Goal: Task Accomplishment & Management: Use online tool/utility

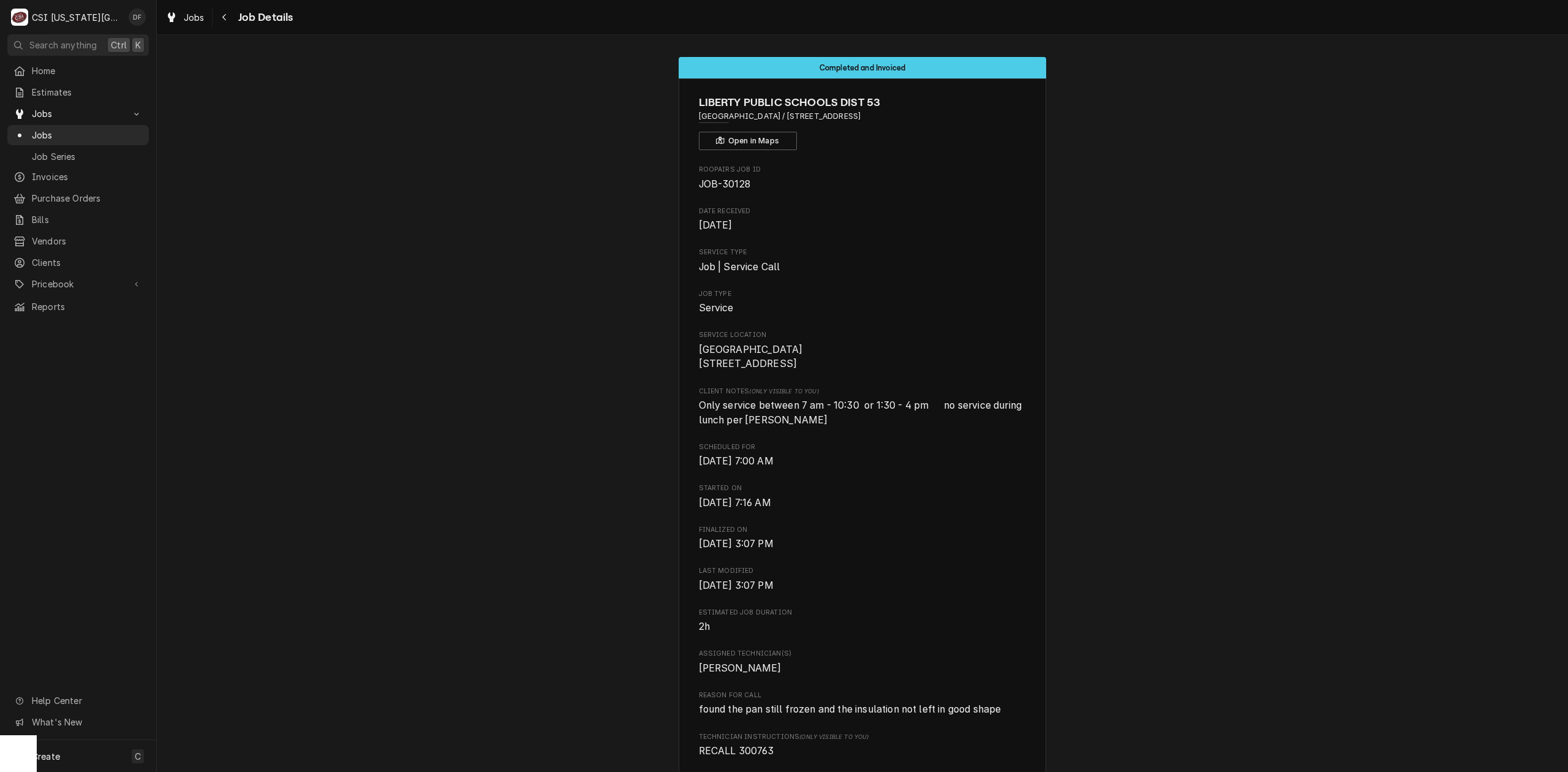
scroll to position [4536, 0]
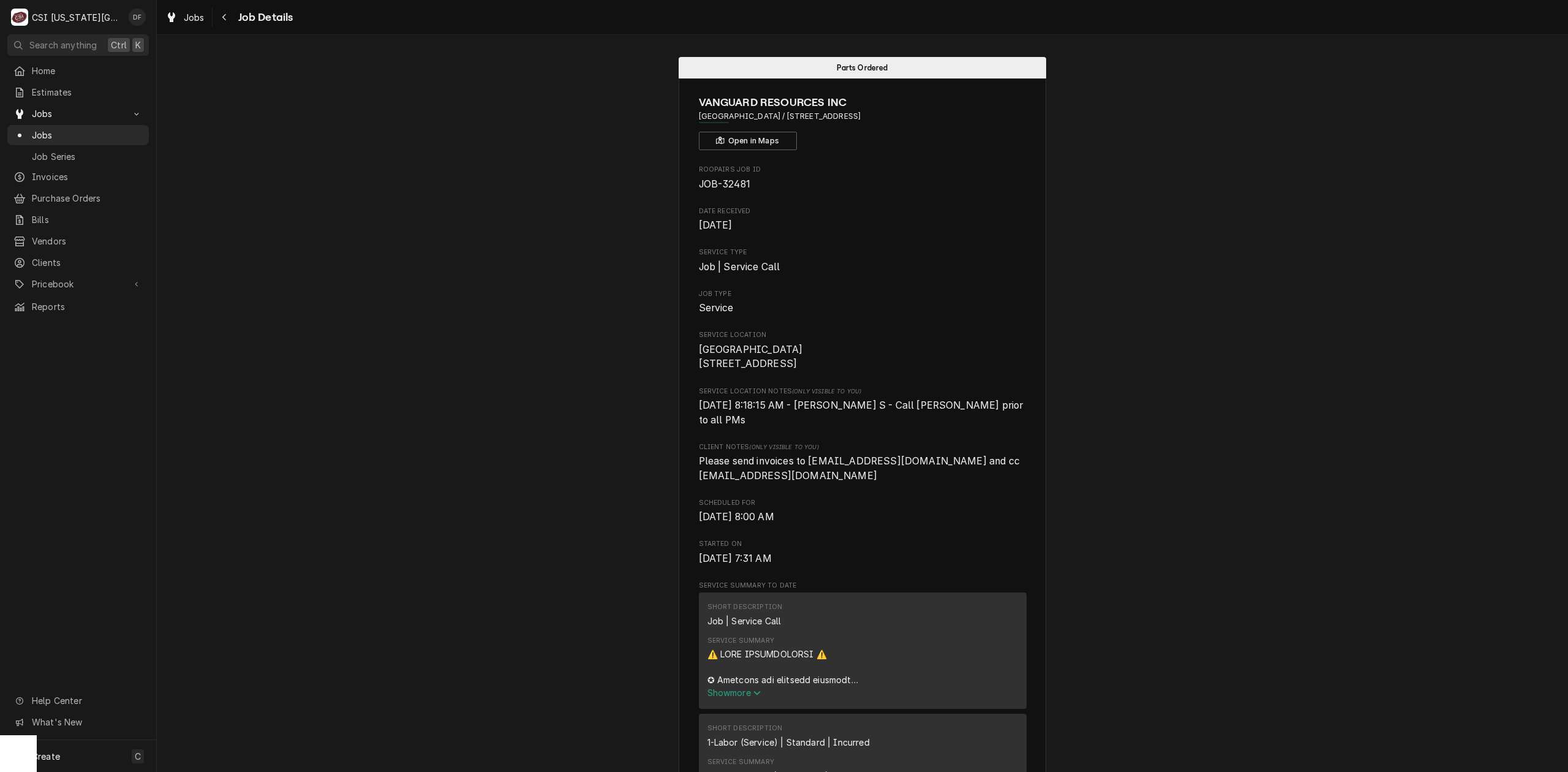
scroll to position [1306, 0]
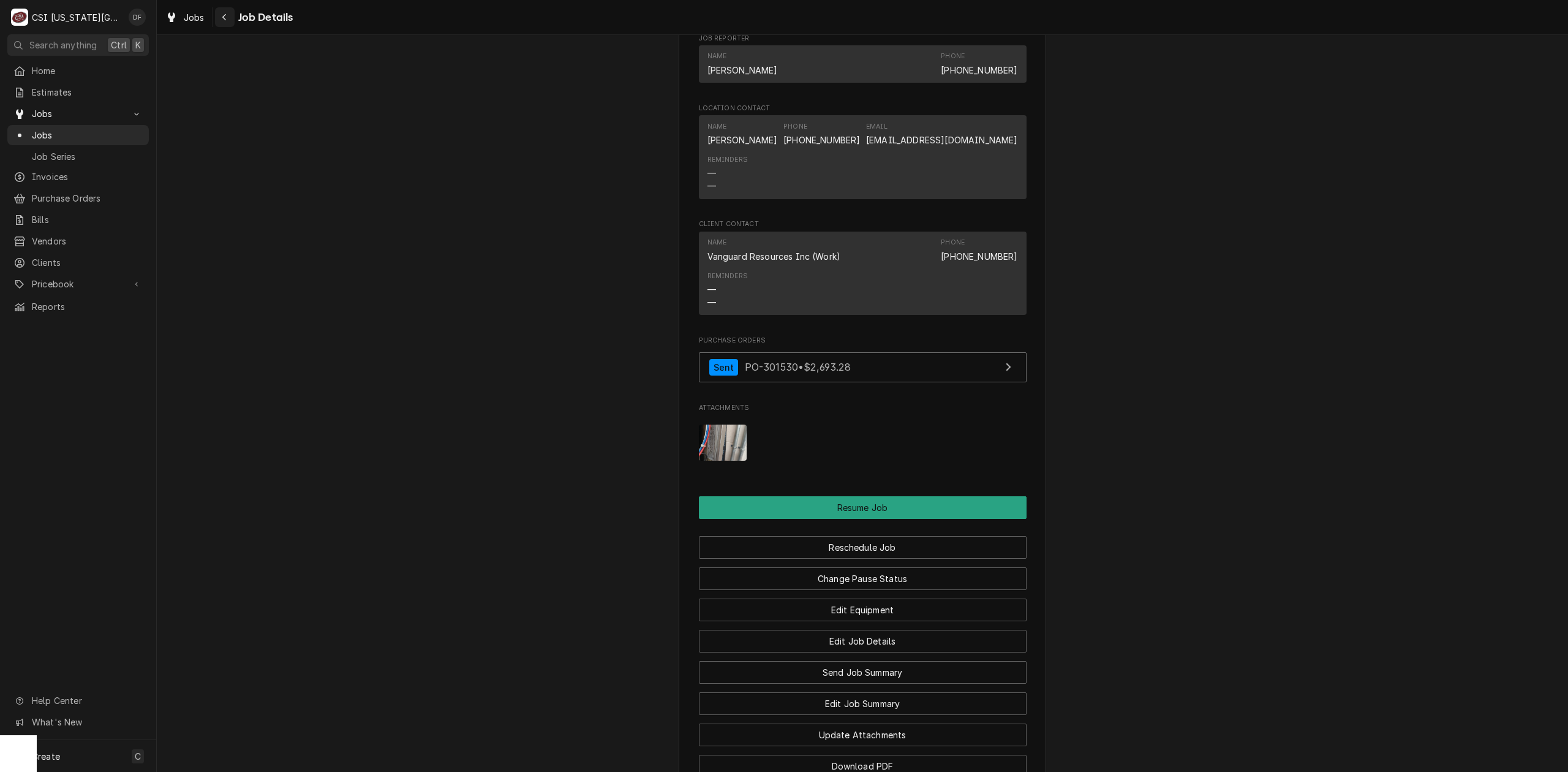
click at [219, 21] on div "Navigate back" at bounding box center [225, 17] width 13 height 13
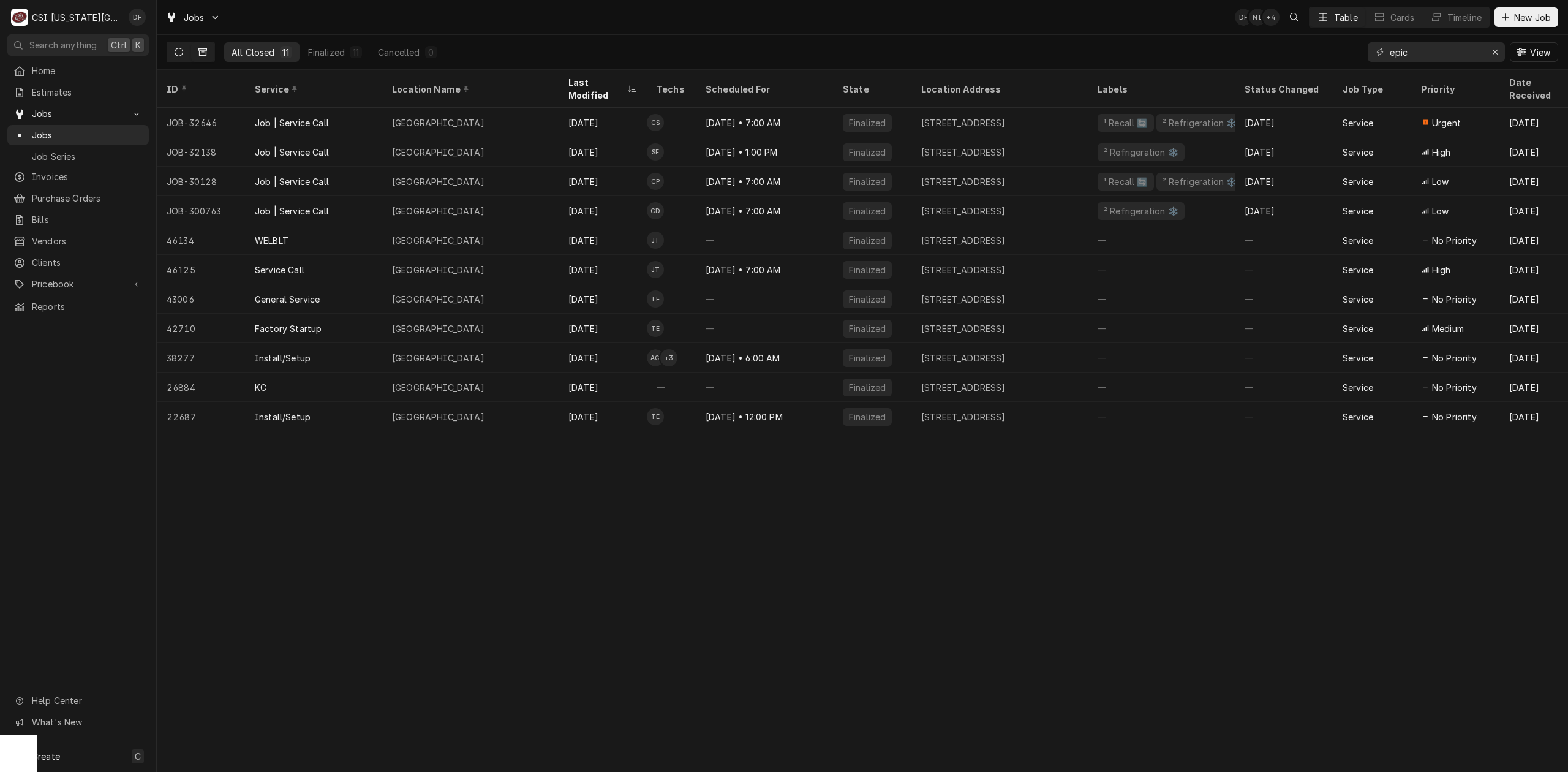
click at [180, 51] on icon "Dynamic Content Wrapper" at bounding box center [178, 52] width 9 height 9
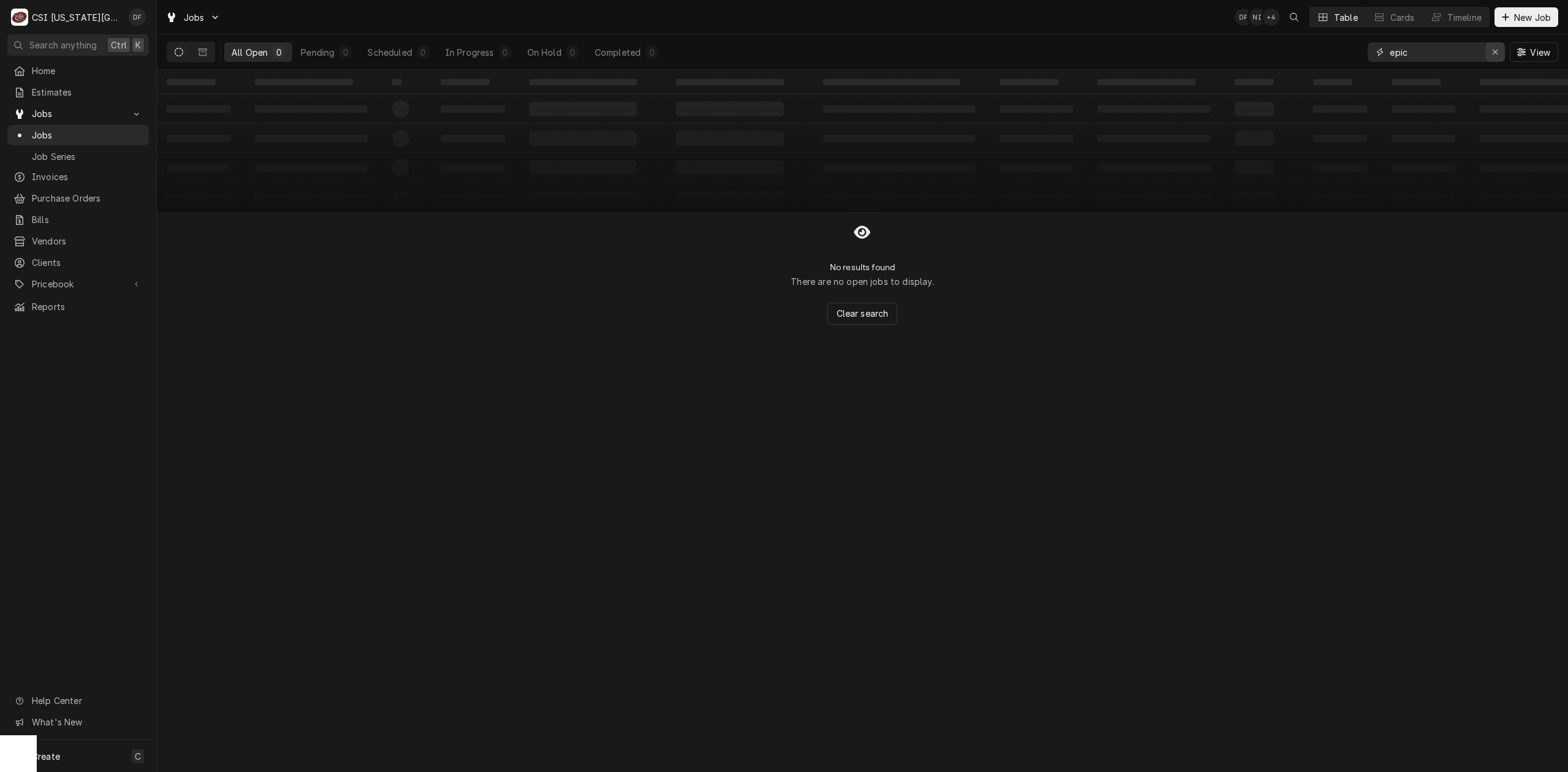
click at [1495, 49] on icon "Erase input" at bounding box center [1495, 52] width 7 height 9
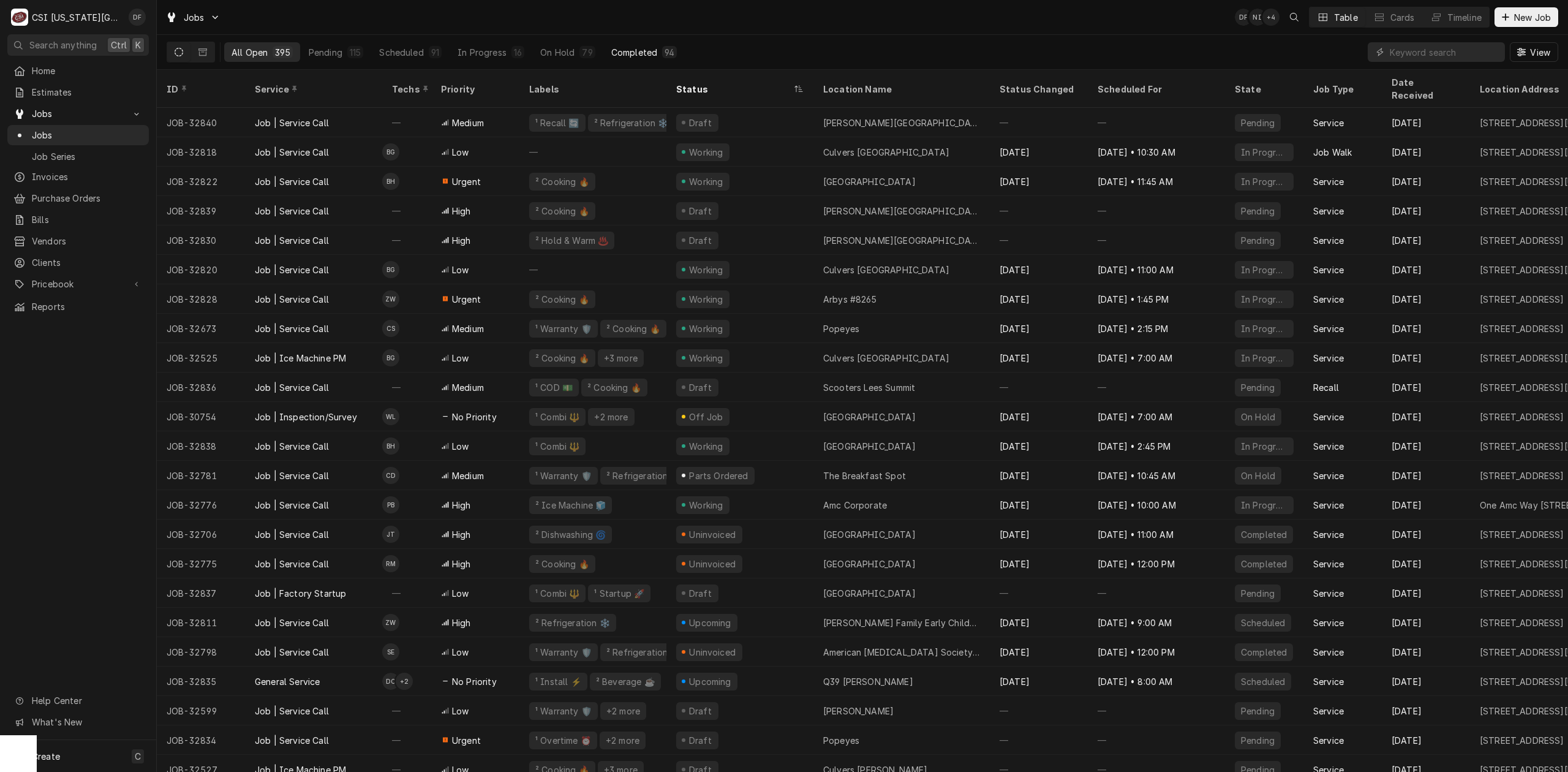
click at [650, 54] on div "Completed" at bounding box center [634, 52] width 46 height 13
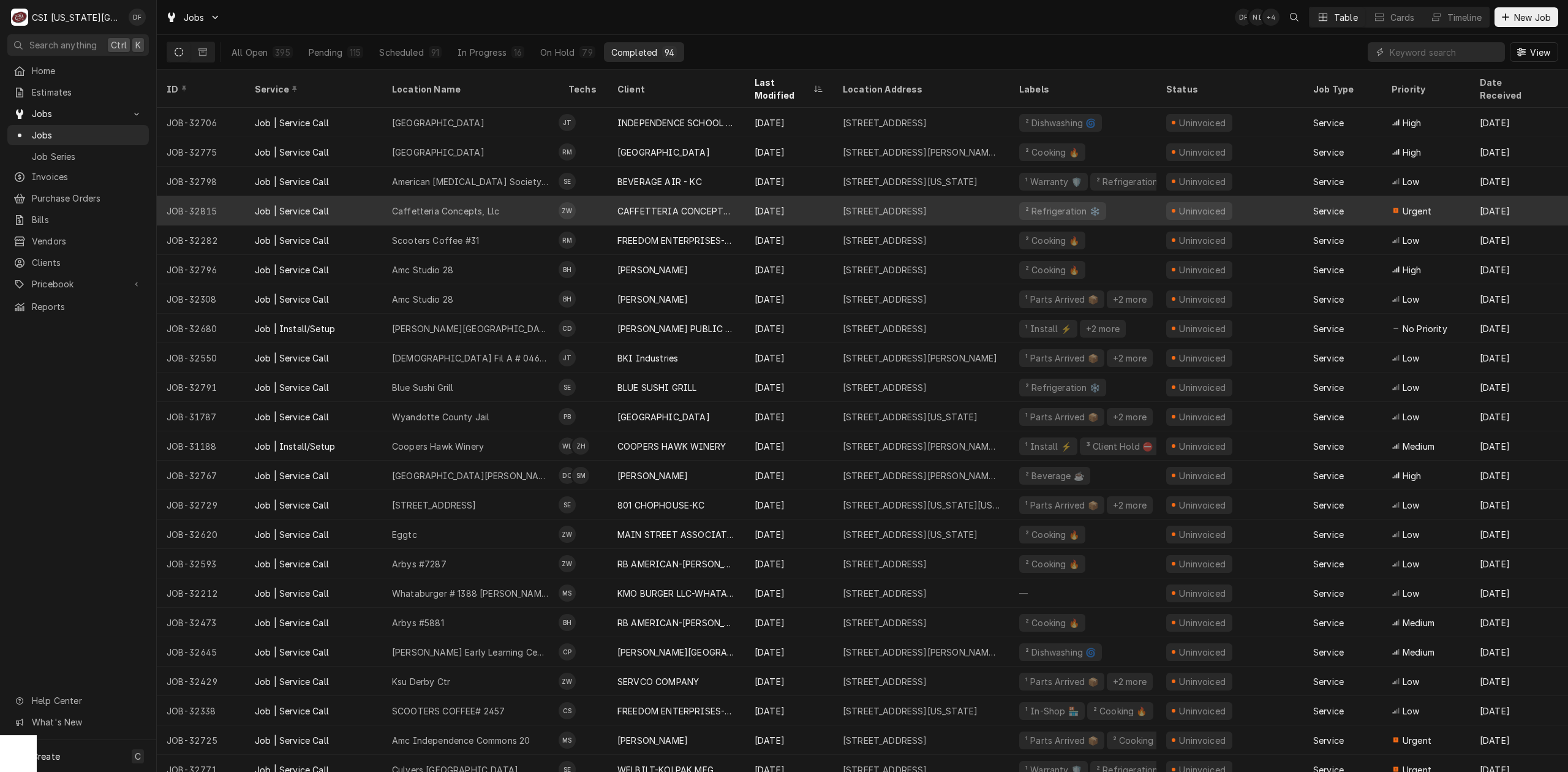
click at [598, 197] on td "ZW" at bounding box center [583, 210] width 49 height 29
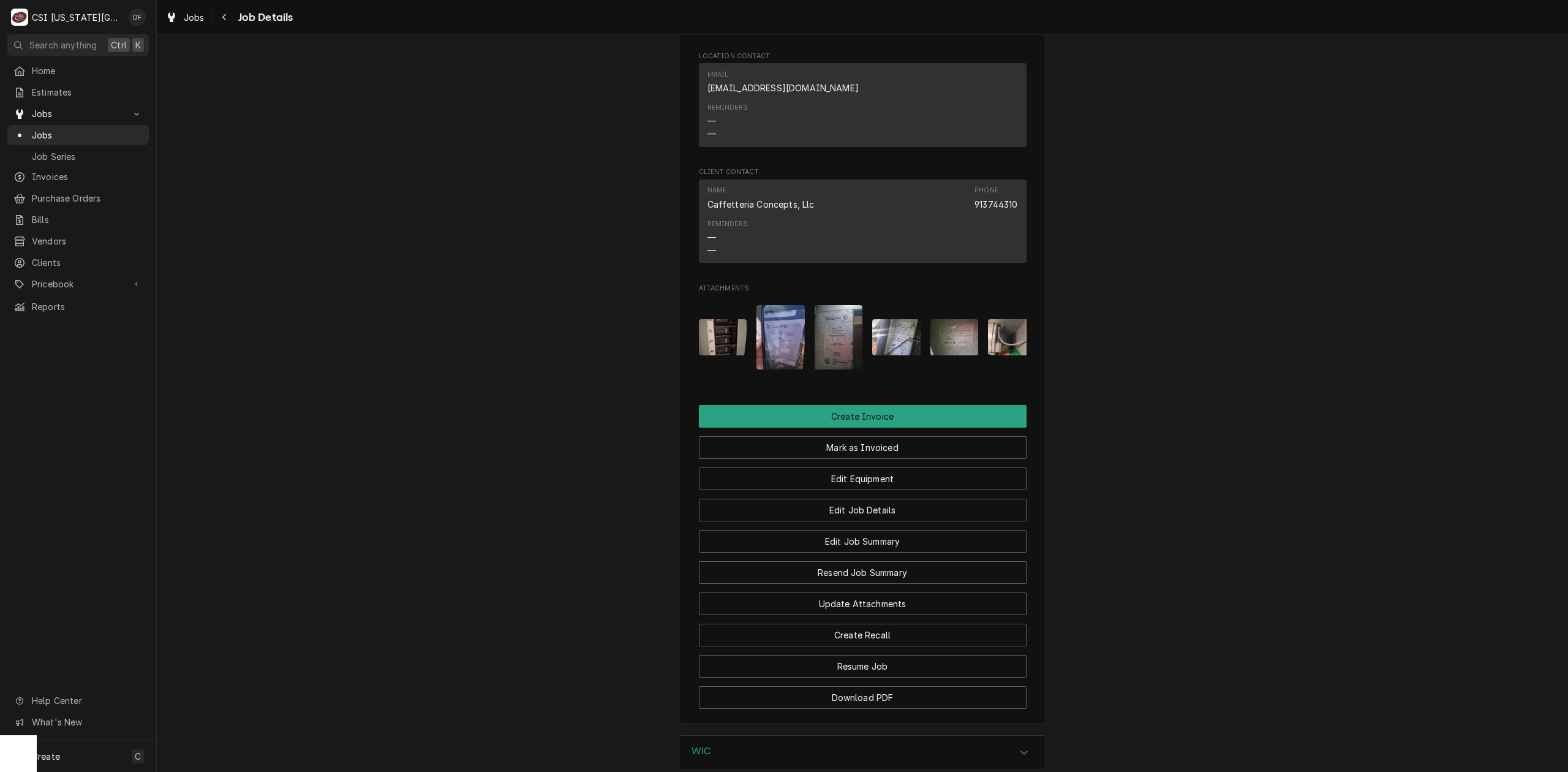
scroll to position [980, 0]
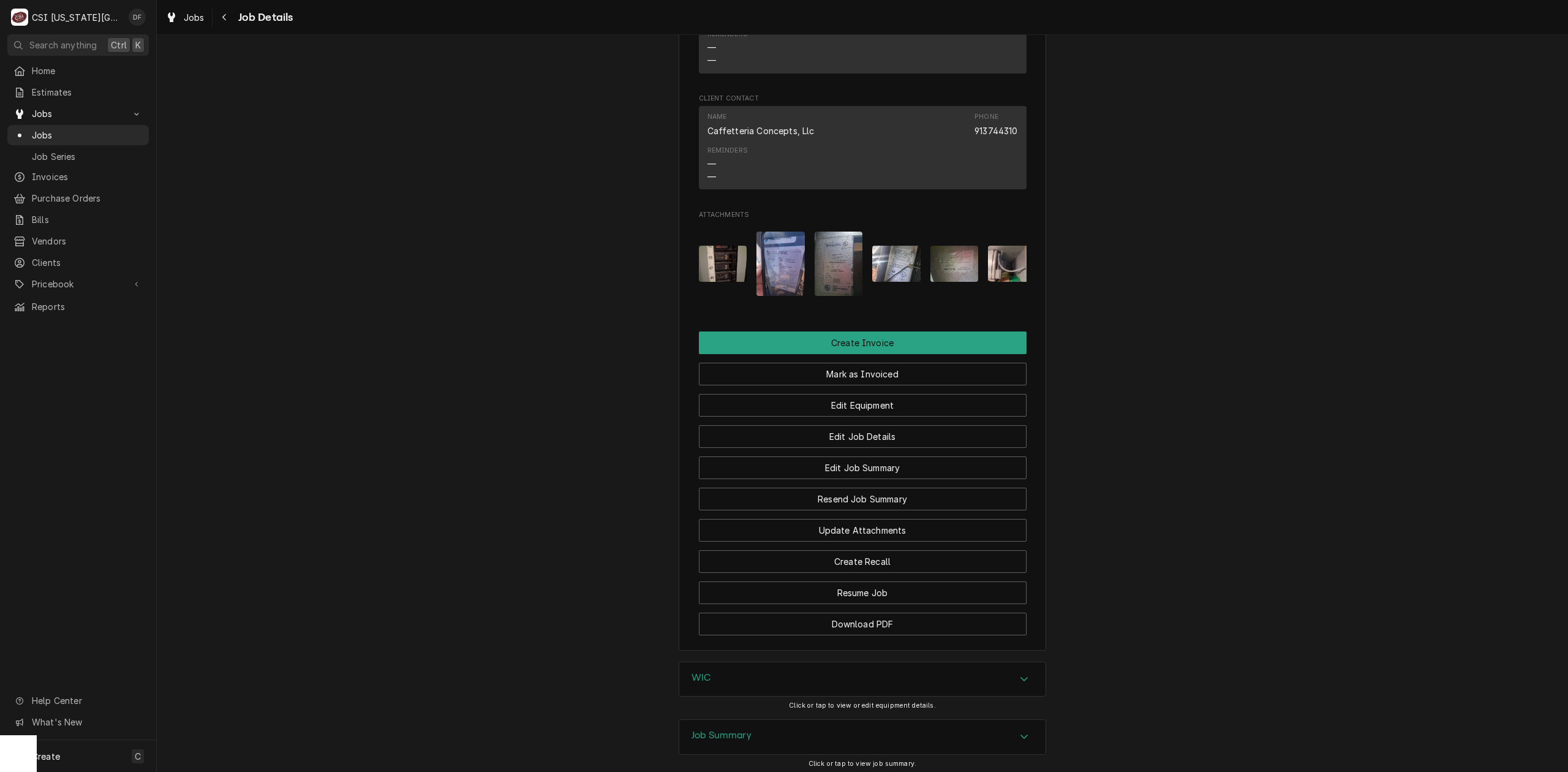
click at [711, 271] on img "Attachments" at bounding box center [722, 264] width 48 height 36
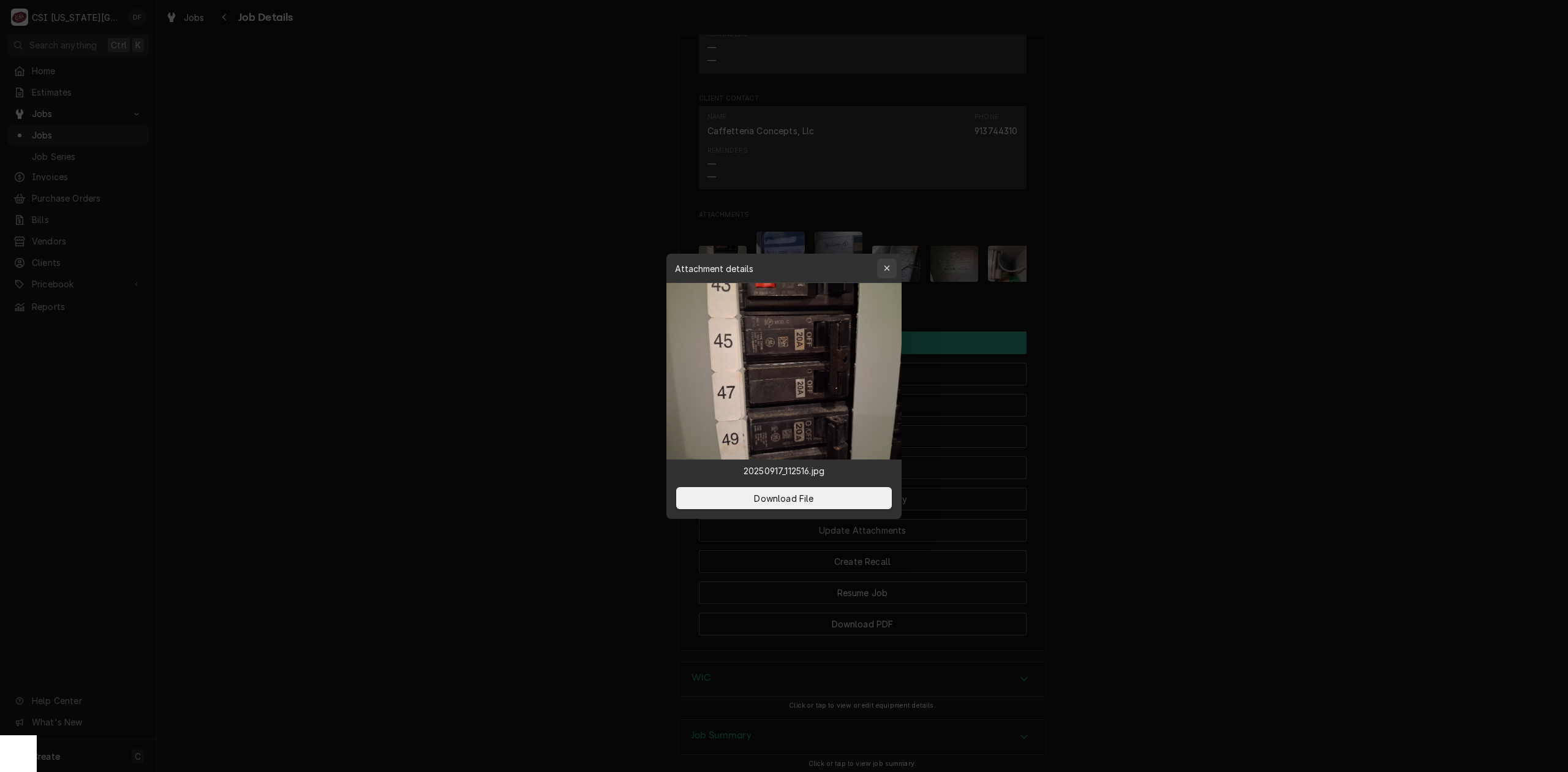
click at [884, 268] on icon "button" at bounding box center [887, 268] width 7 height 9
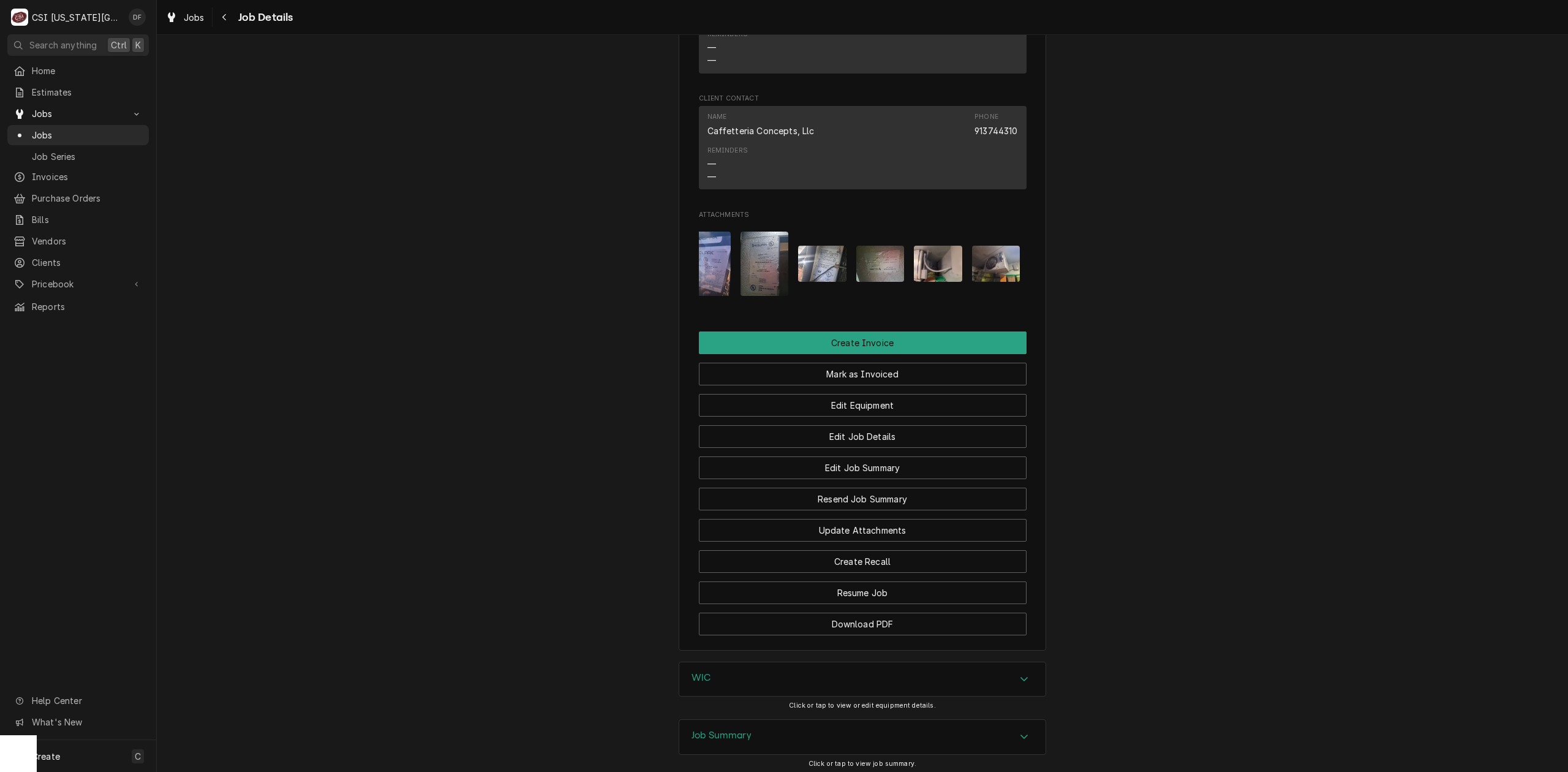
scroll to position [0, 77]
click at [926, 280] on img "Attachments" at bounding box center [935, 264] width 48 height 36
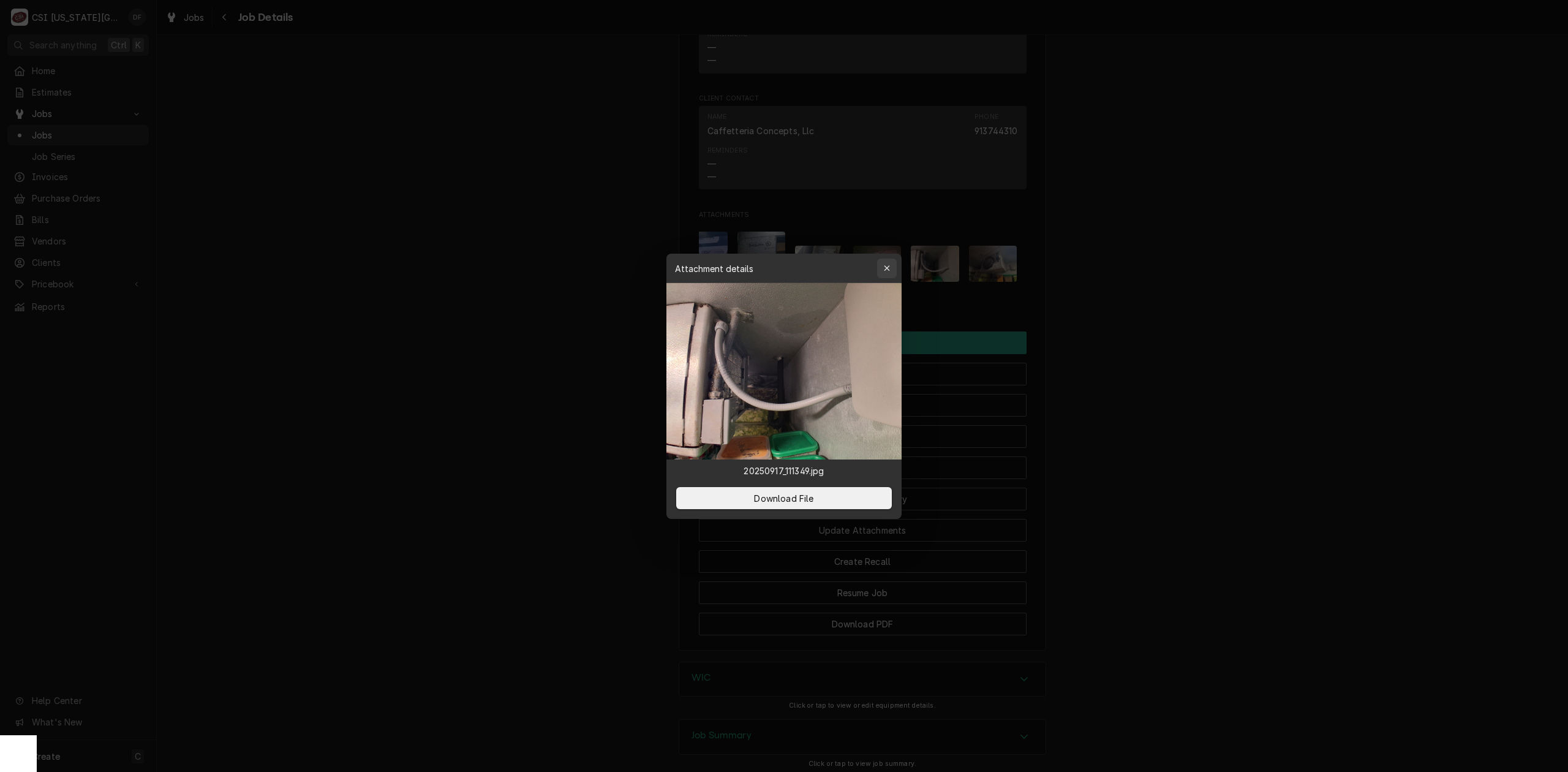
click at [887, 270] on icon "button" at bounding box center [887, 268] width 7 height 9
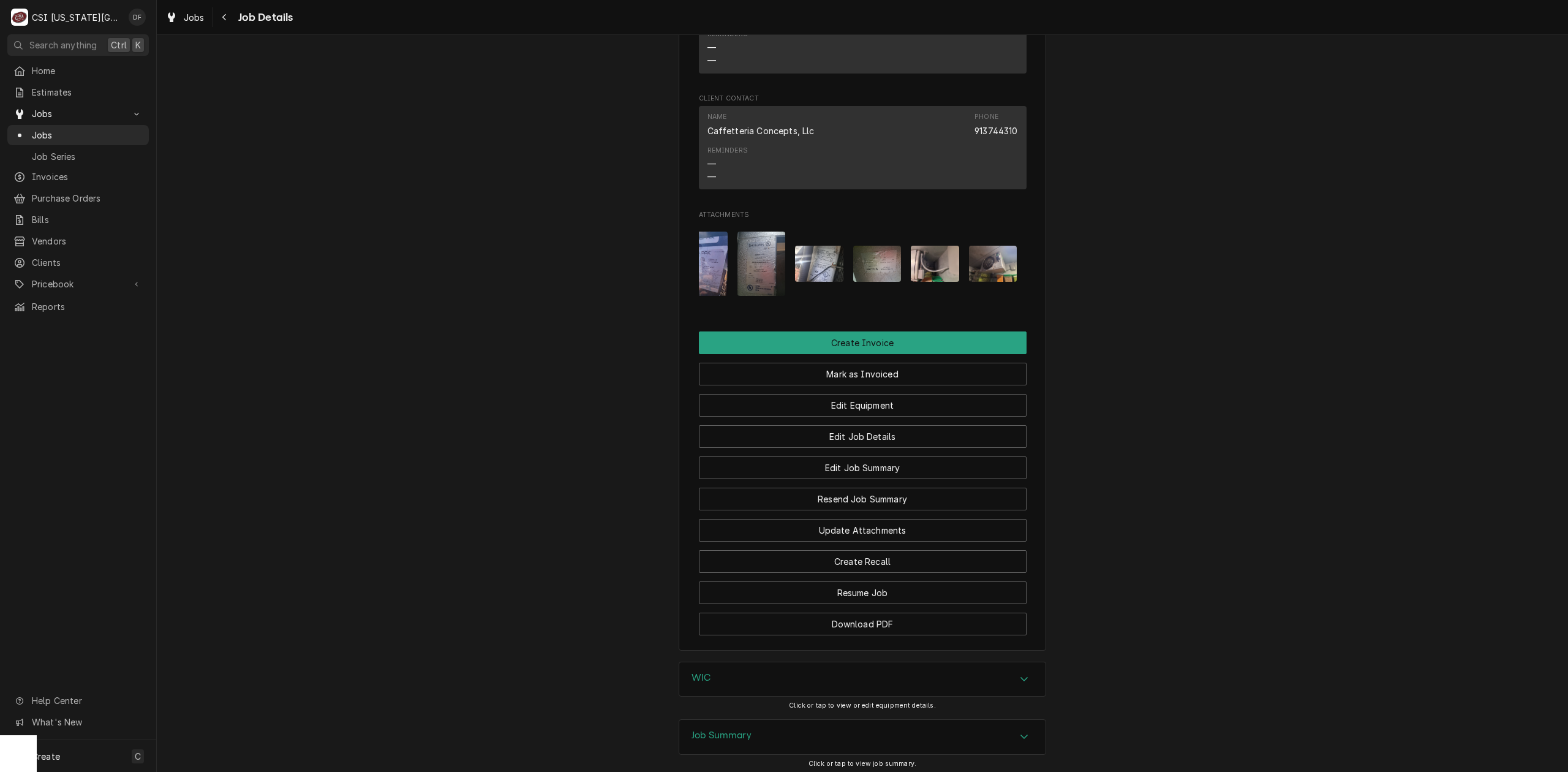
click at [988, 278] on img "Attachments" at bounding box center [993, 264] width 48 height 36
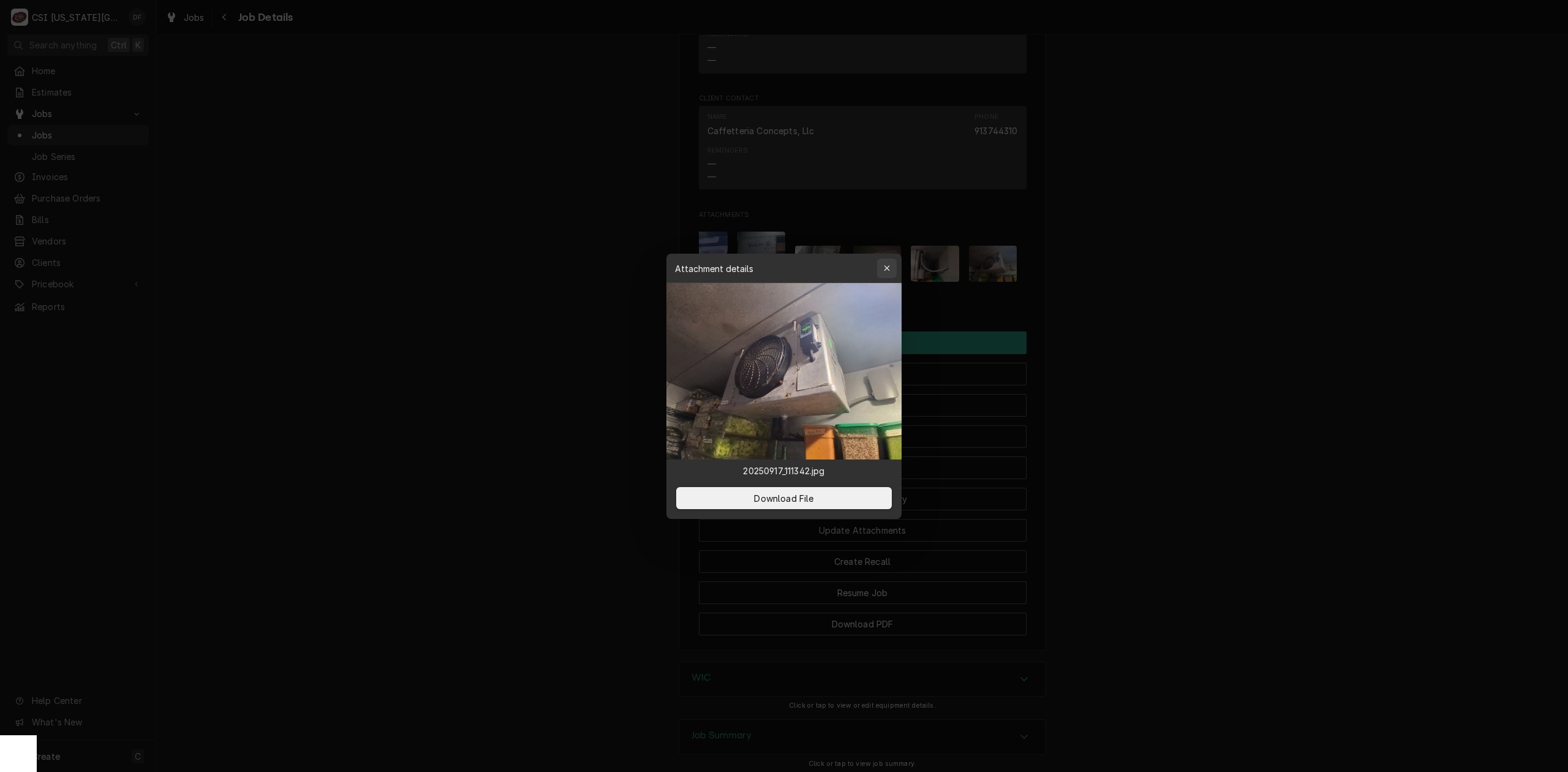
click at [885, 267] on icon "button" at bounding box center [887, 268] width 7 height 9
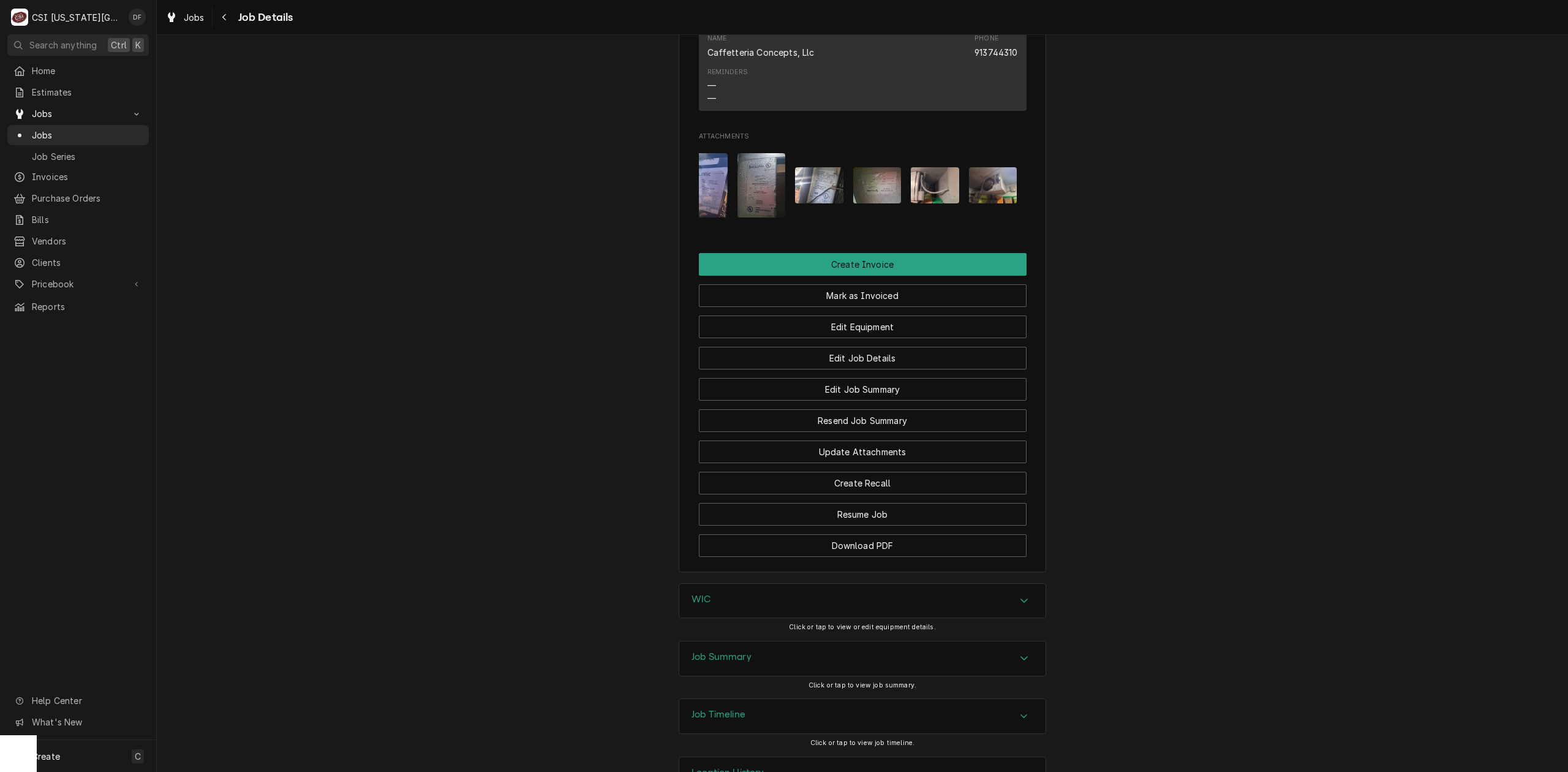
scroll to position [1134, 0]
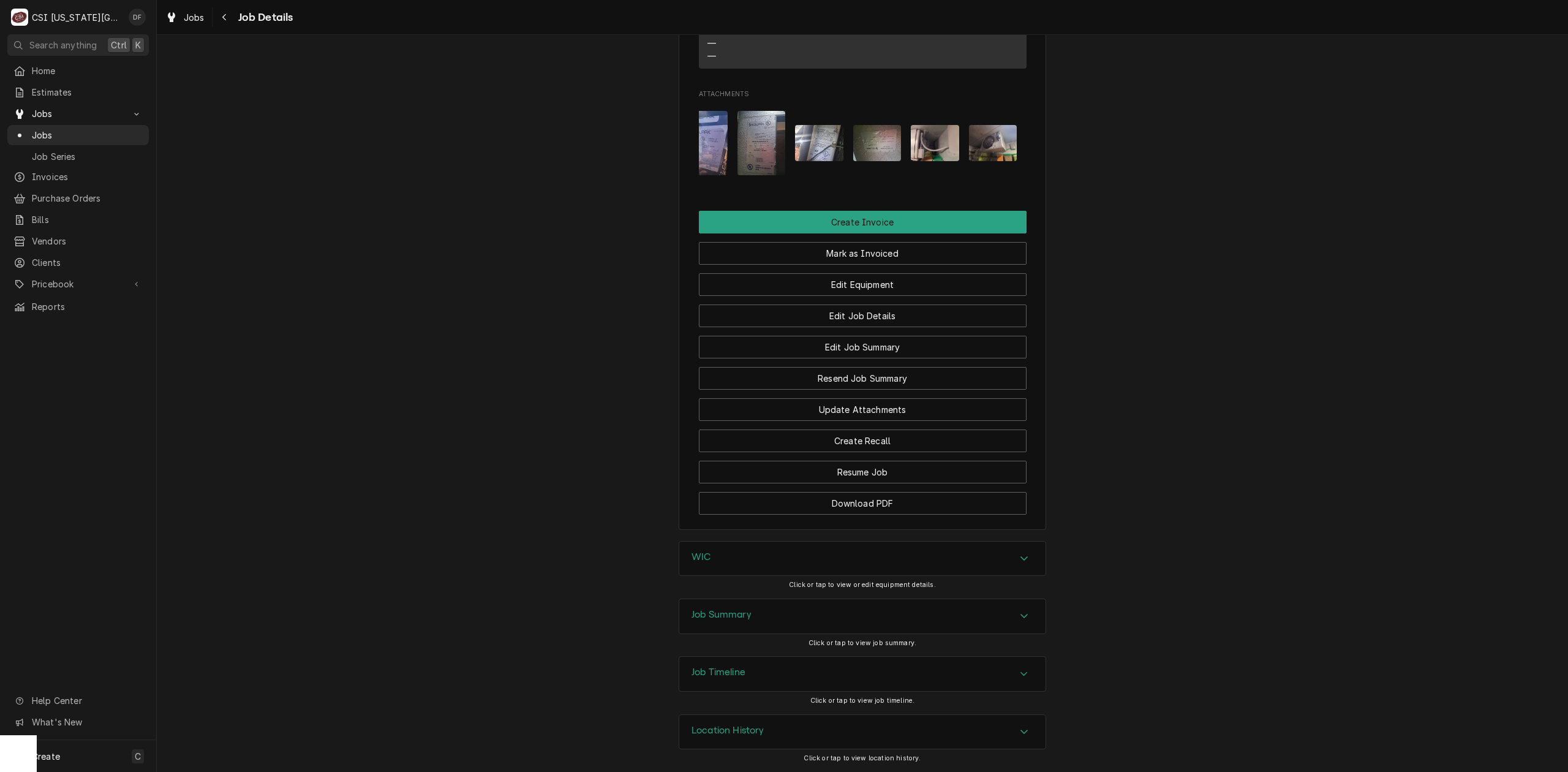
click at [748, 611] on div "Job Summary" at bounding box center [863, 616] width 366 height 34
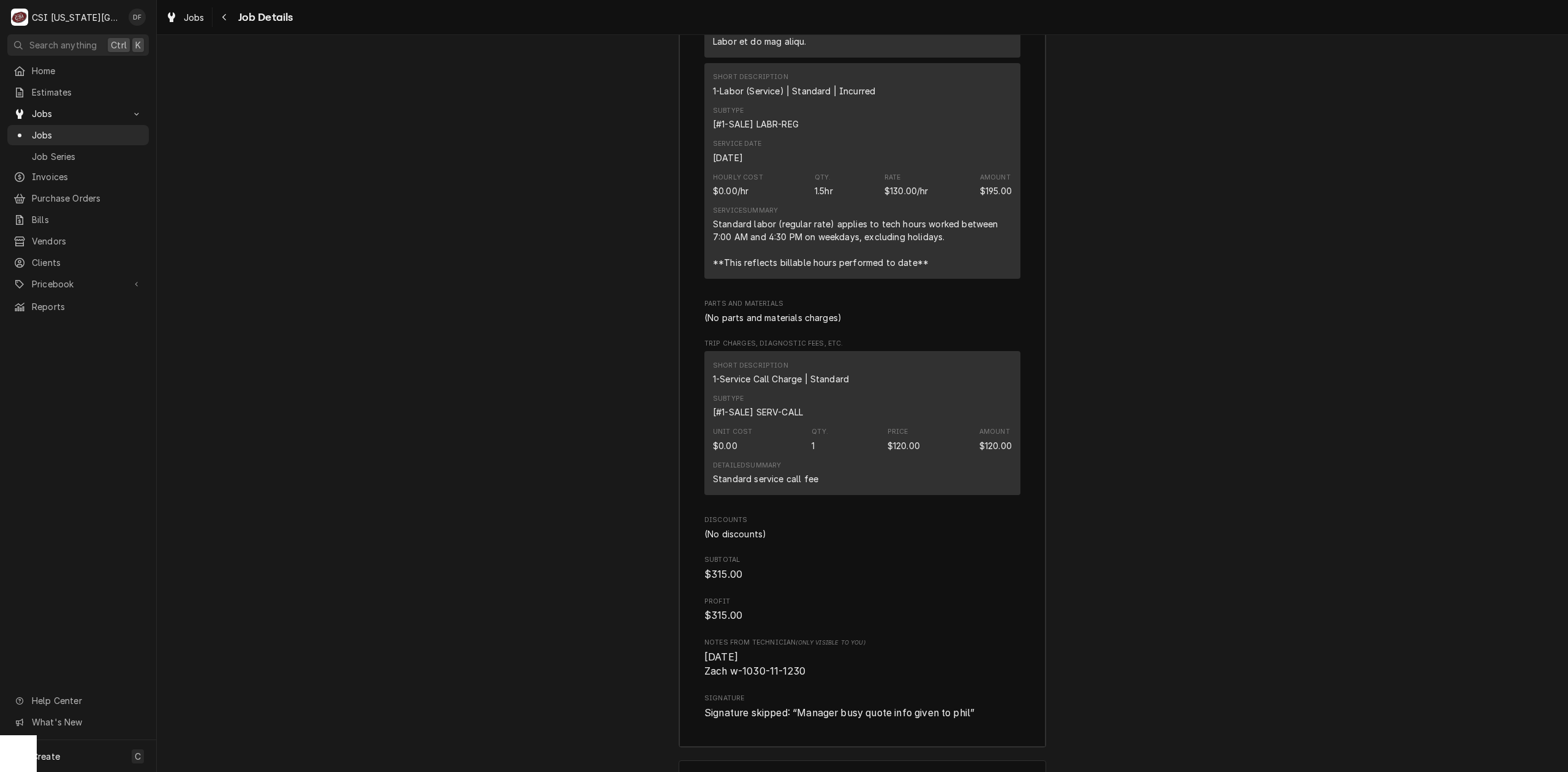
scroll to position [3159, 0]
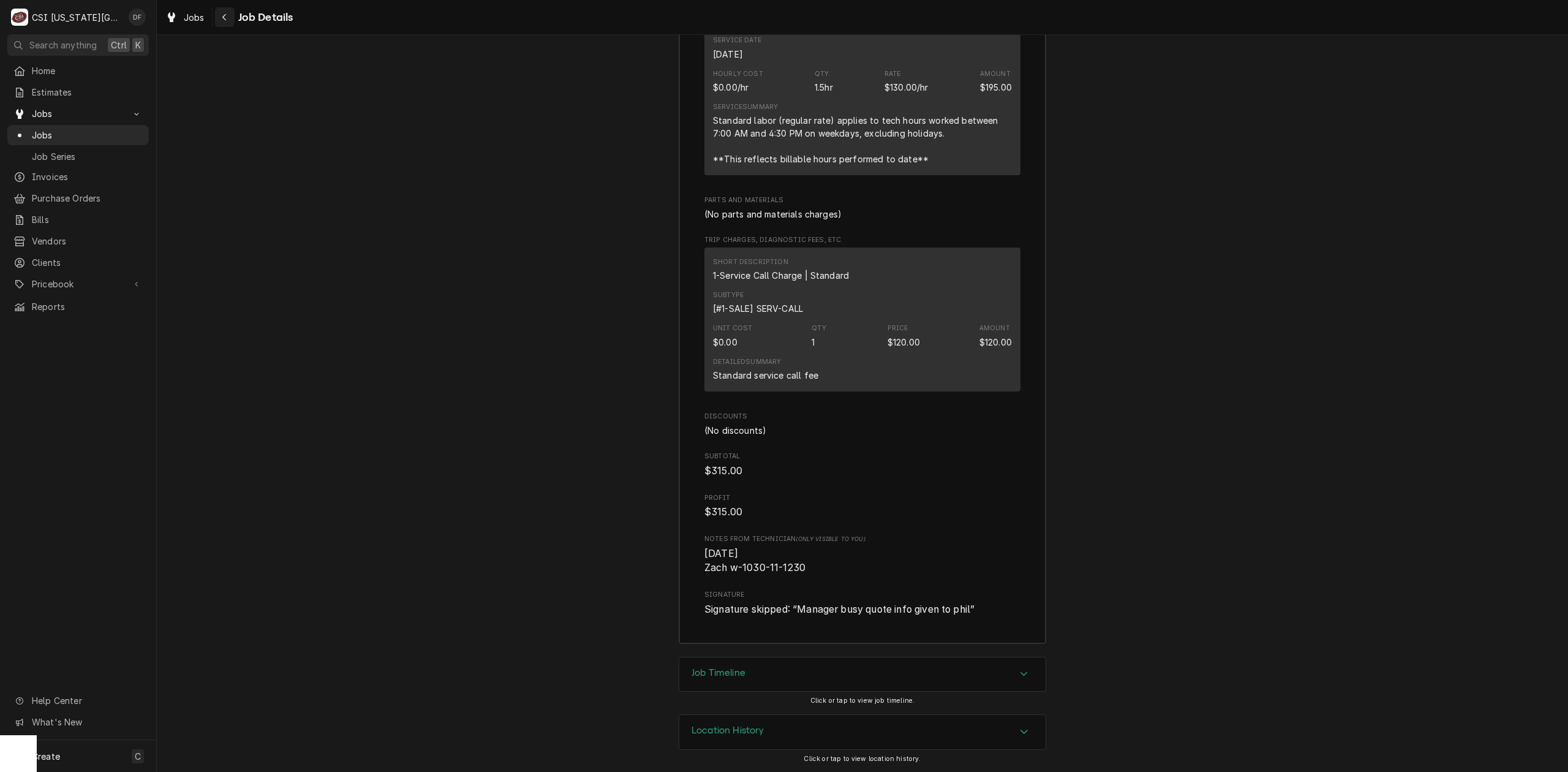
click at [224, 16] on icon "Navigate back" at bounding box center [224, 17] width 6 height 9
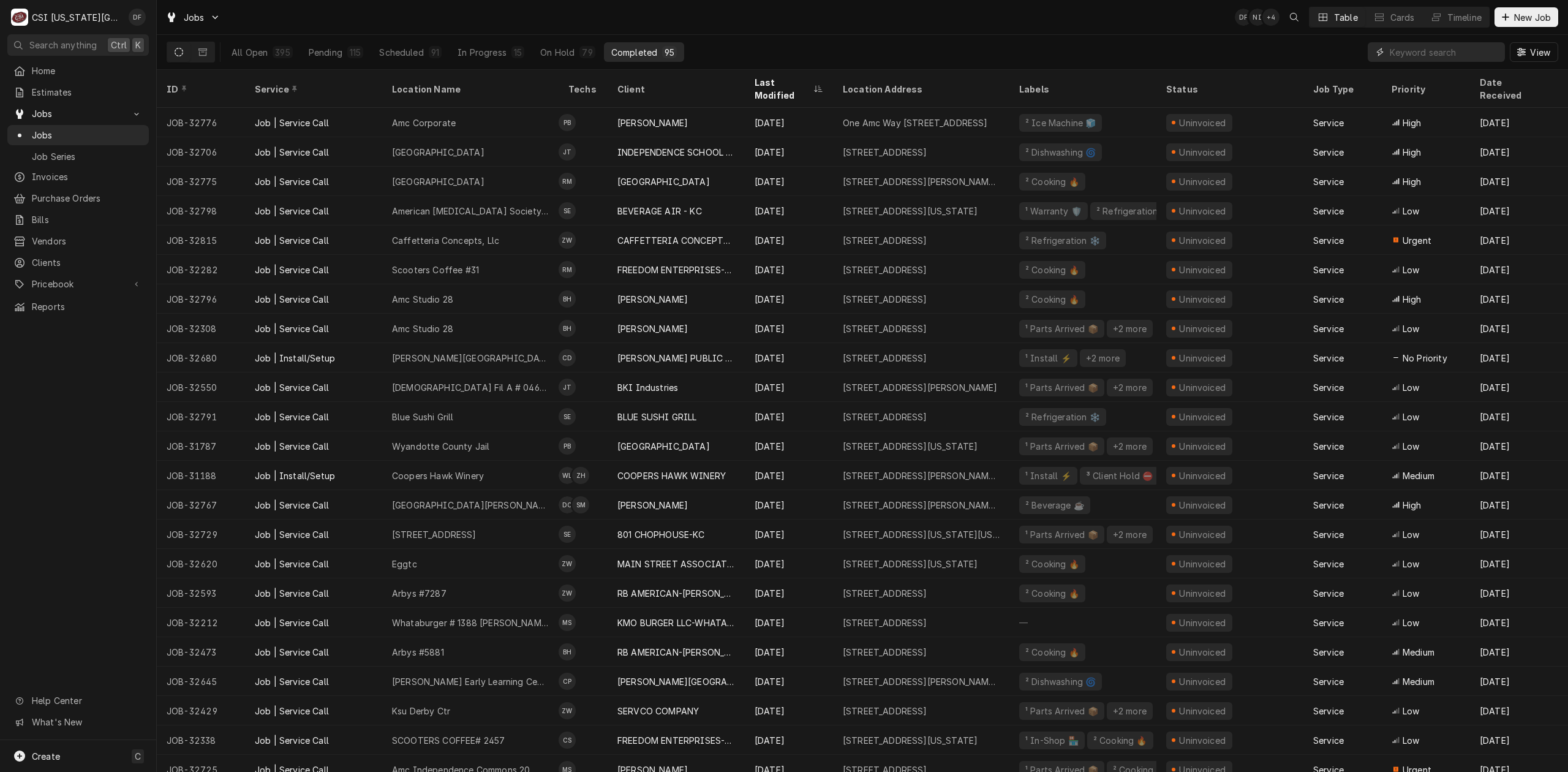
click at [1412, 58] on input "Dynamic Content Wrapper" at bounding box center [1445, 52] width 109 height 20
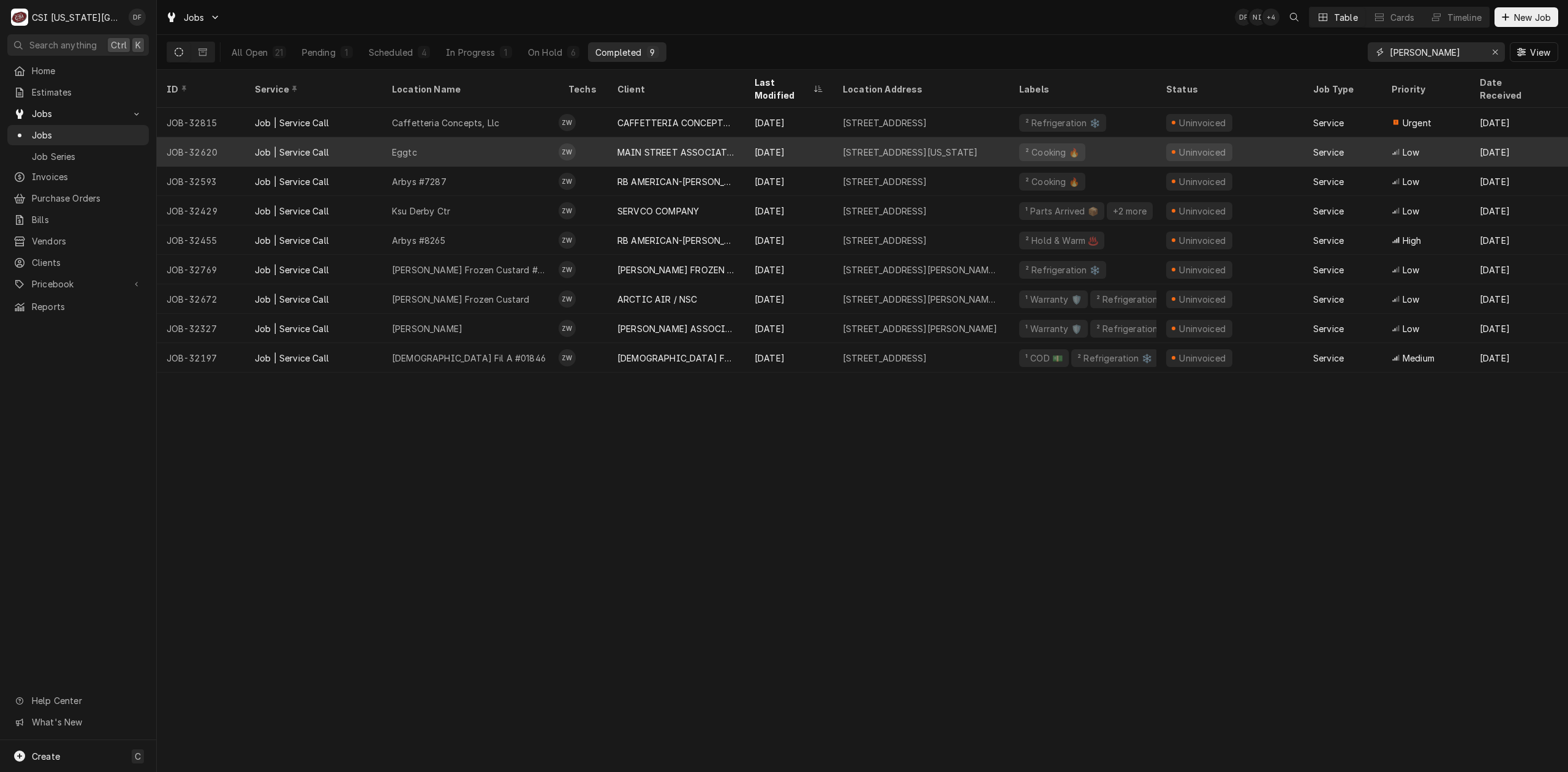
type input "[PERSON_NAME]"
click at [834, 137] on div "[STREET_ADDRESS][US_STATE]" at bounding box center [921, 152] width 176 height 29
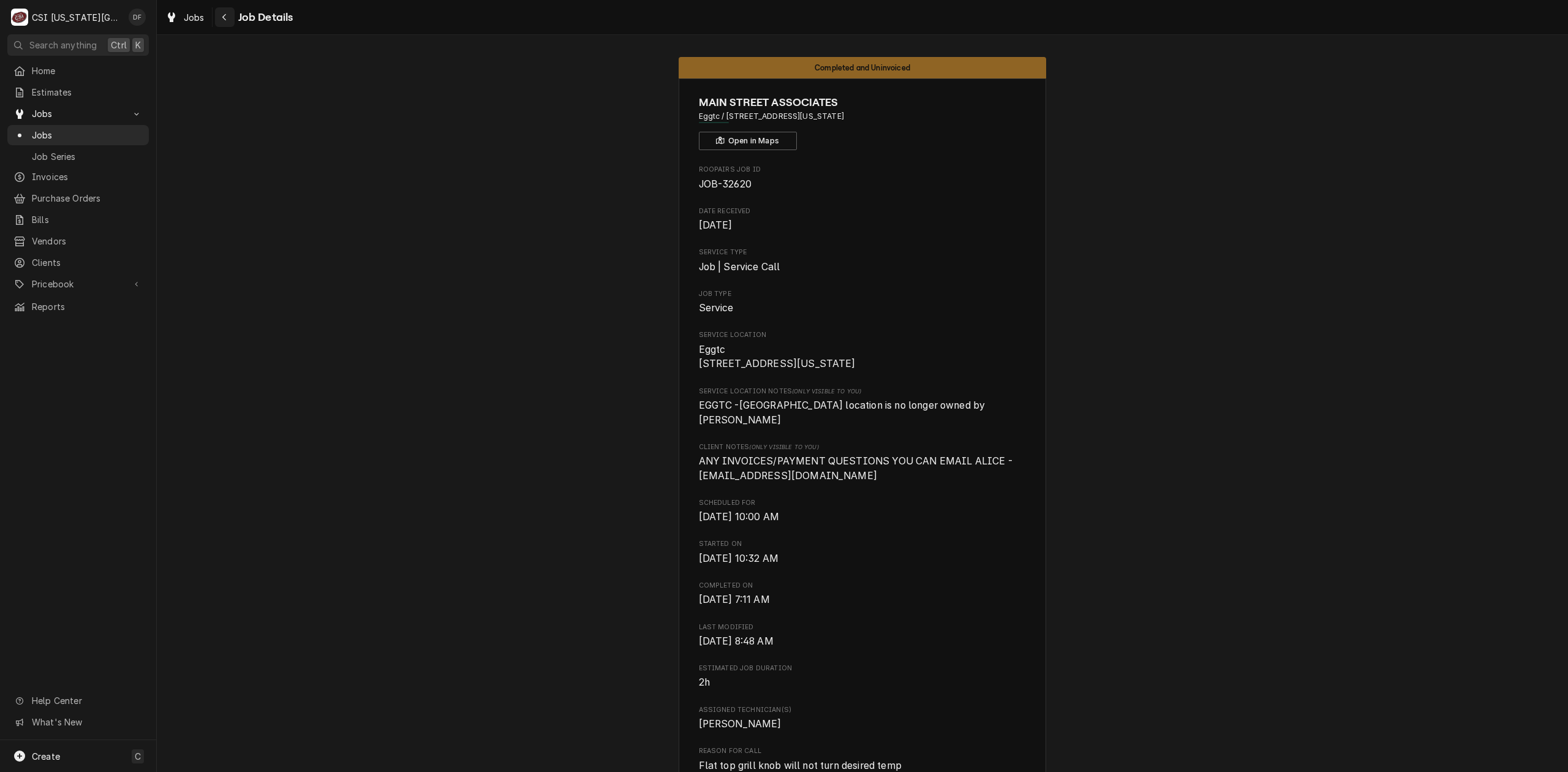
click at [224, 18] on icon "Navigate back" at bounding box center [224, 17] width 6 height 9
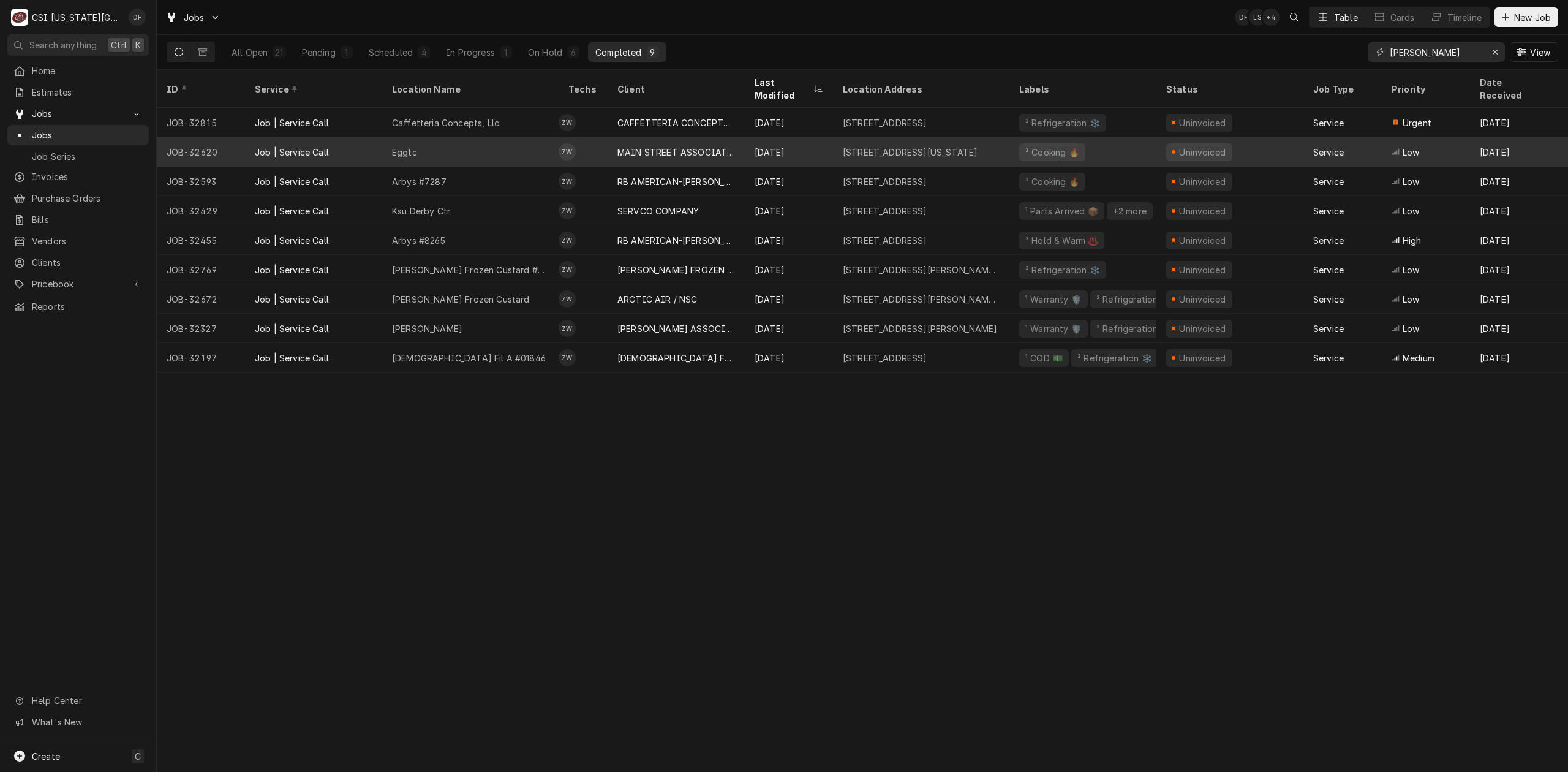
click at [677, 146] on div "MAIN STREET ASSOCIATES" at bounding box center [676, 152] width 118 height 13
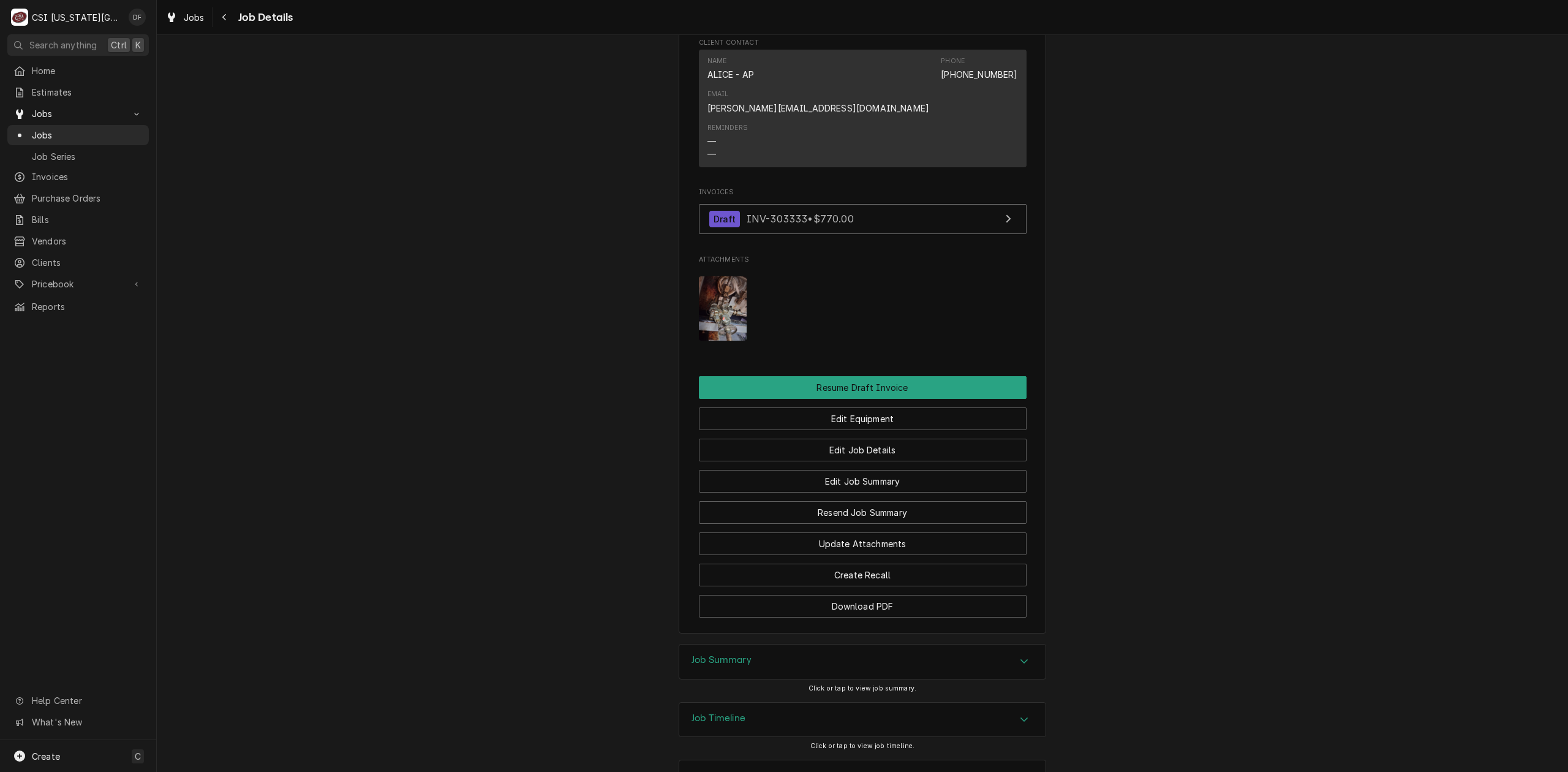
scroll to position [1194, 0]
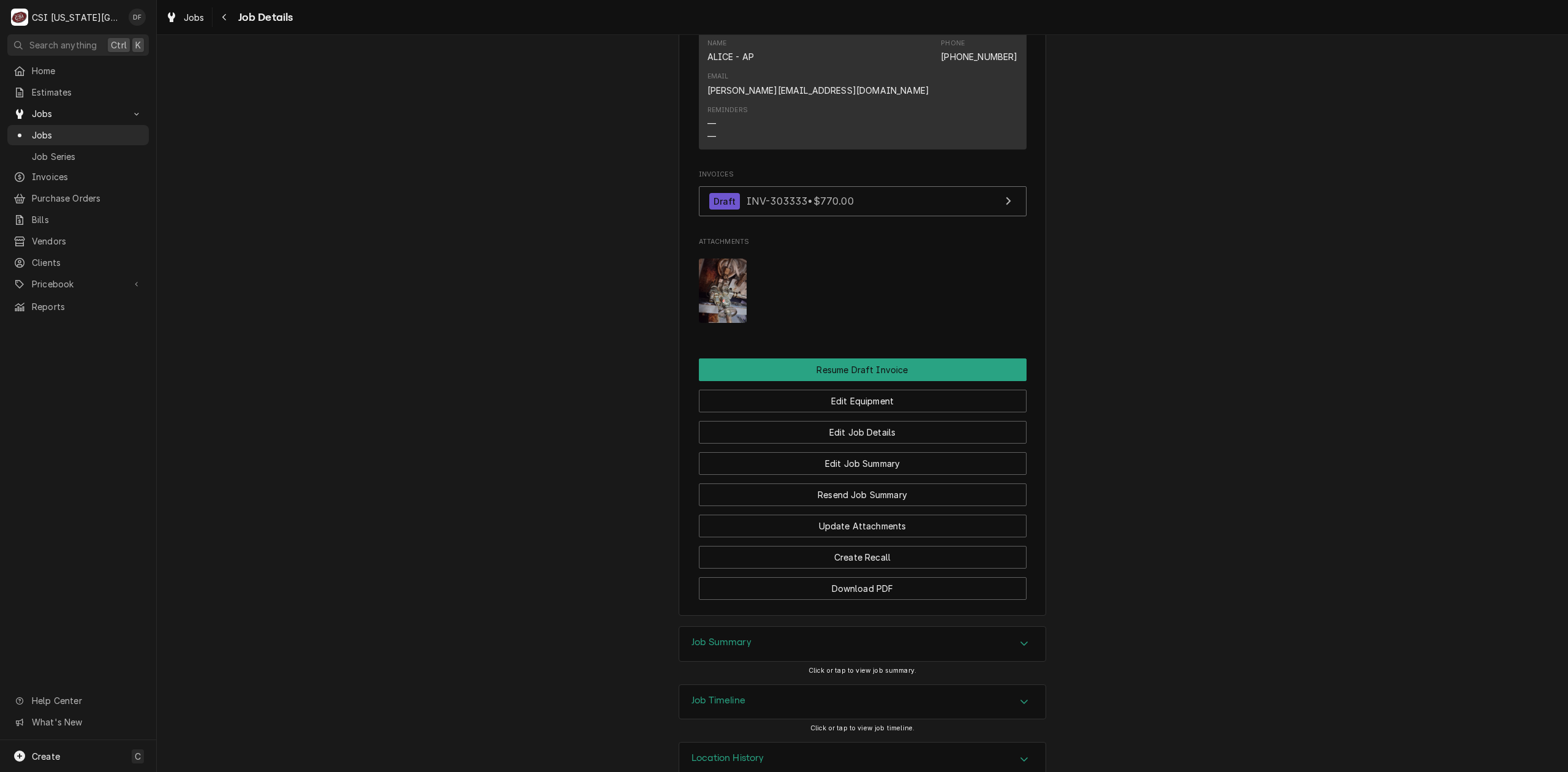
click at [712, 636] on h3 "Job Summary" at bounding box center [722, 642] width 60 height 12
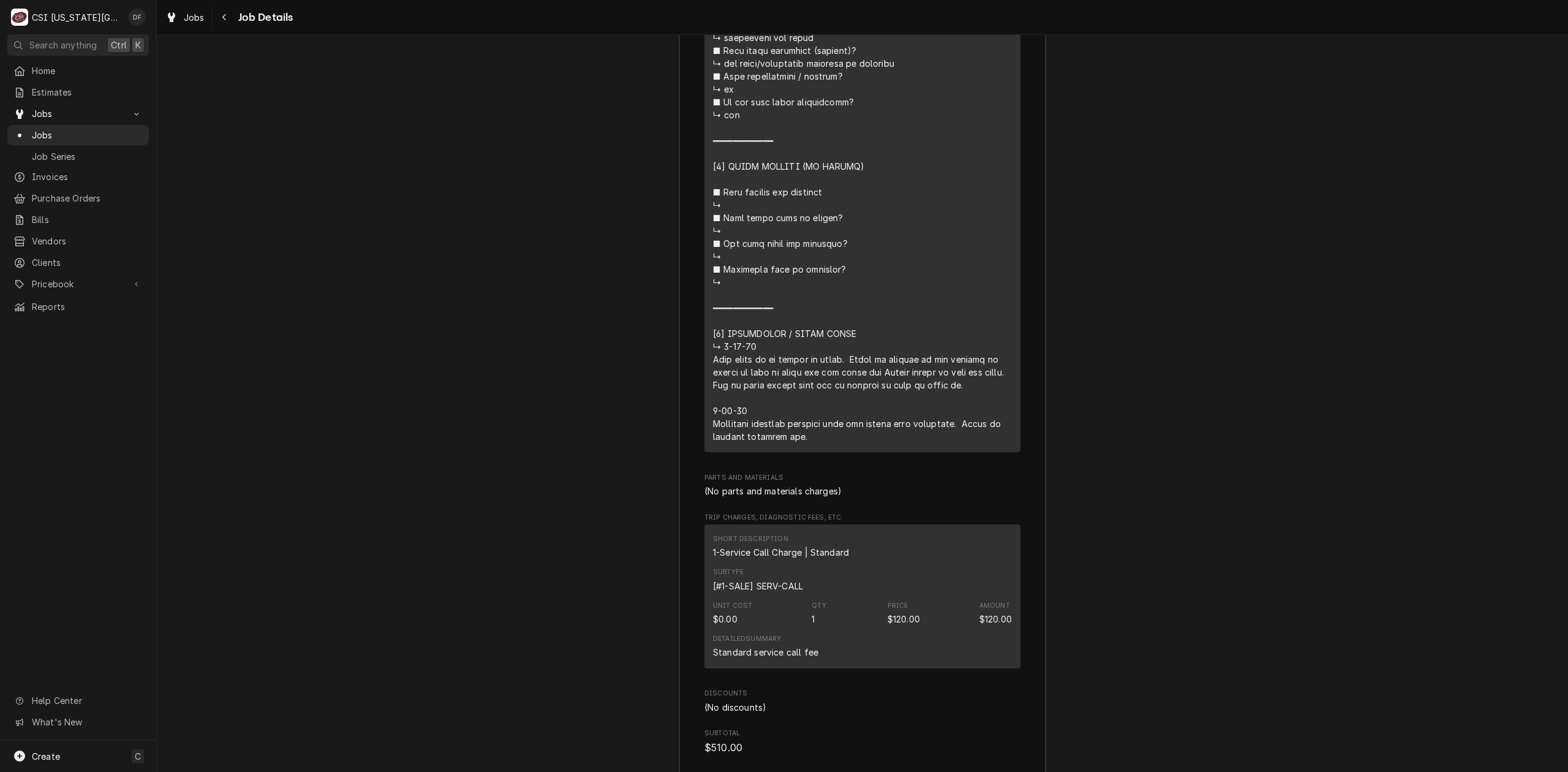
scroll to position [2992, 0]
